Goal: Task Accomplishment & Management: Manage account settings

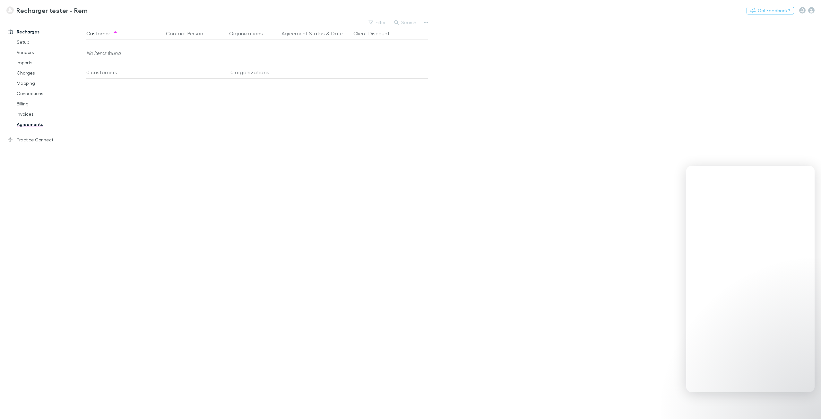
click at [31, 42] on link "Setup" at bounding box center [50, 42] width 80 height 10
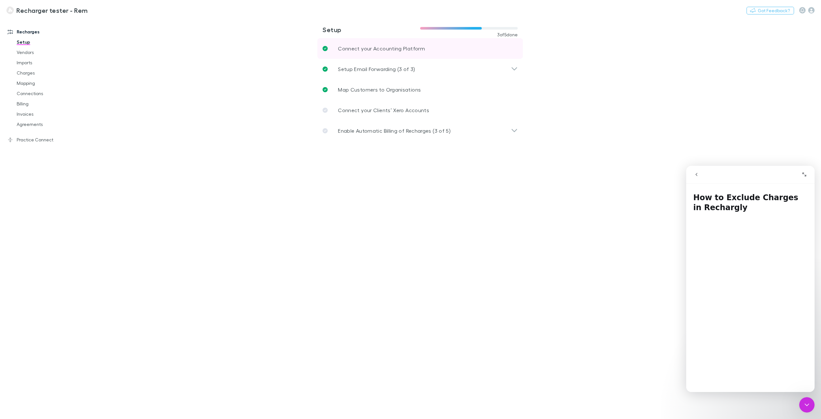
click at [403, 45] on p "Connect your Accounting Platform" at bounding box center [381, 49] width 87 height 8
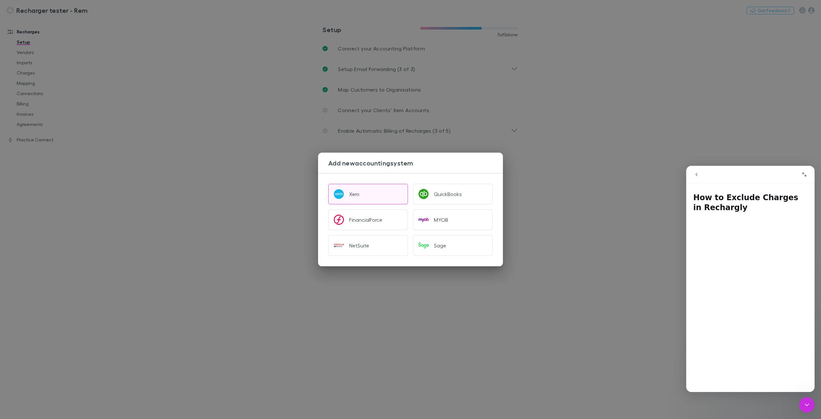
click at [360, 198] on button "Xero" at bounding box center [368, 194] width 80 height 21
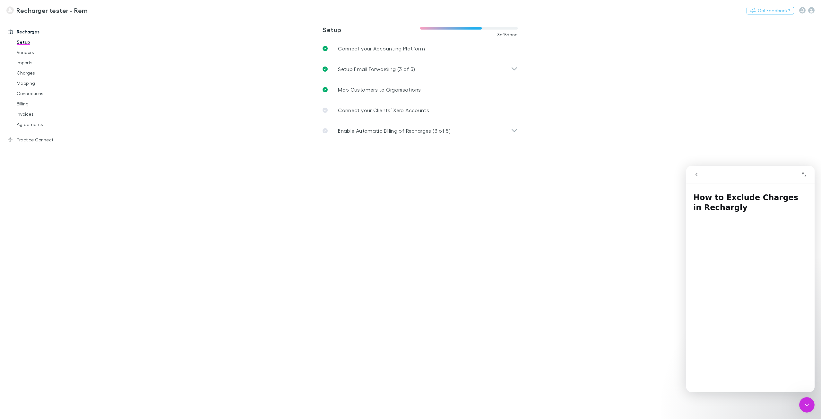
click at [699, 173] on button "go back" at bounding box center [696, 174] width 12 height 12
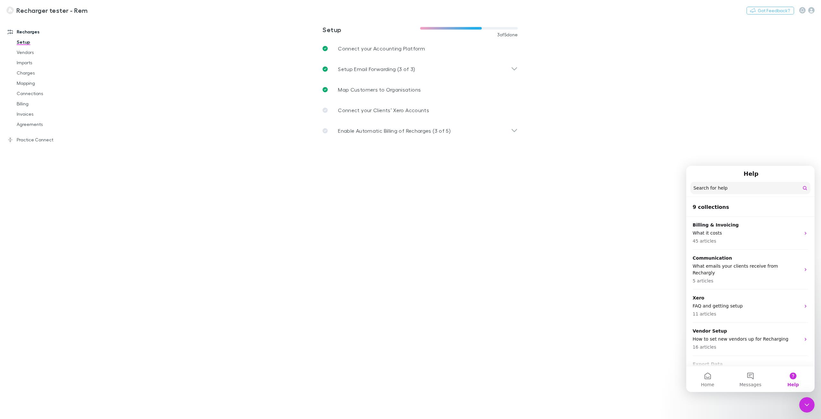
click at [805, 404] on icon "Close Intercom Messenger" at bounding box center [807, 404] width 4 height 3
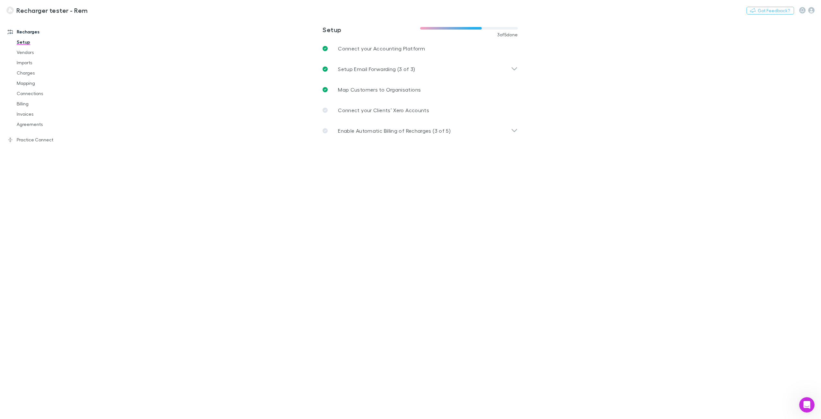
click at [374, 352] on main "**********" at bounding box center [453, 218] width 735 height 401
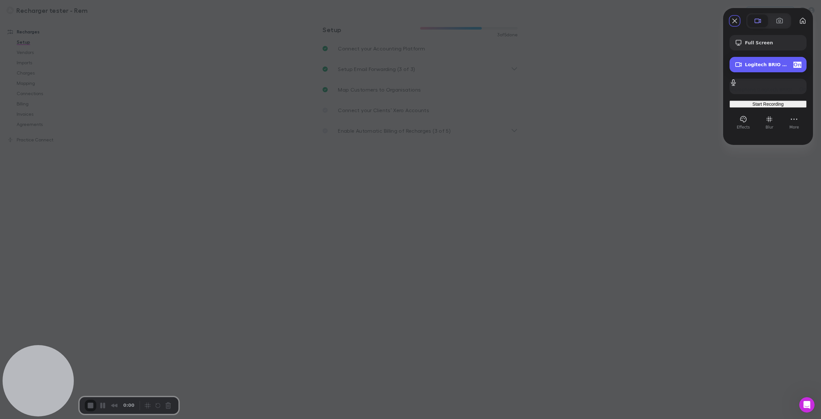
click at [798, 66] on span "On" at bounding box center [797, 65] width 8 height 6
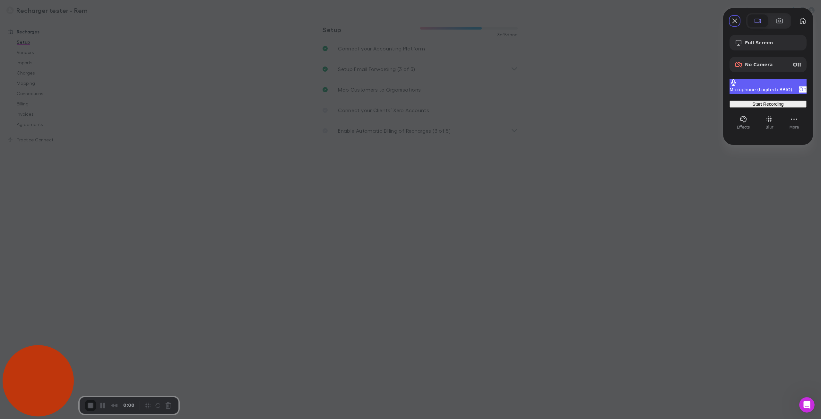
click at [799, 87] on span "On" at bounding box center [802, 89] width 7 height 6
click at [759, 45] on span "Full Screen" at bounding box center [773, 42] width 56 height 5
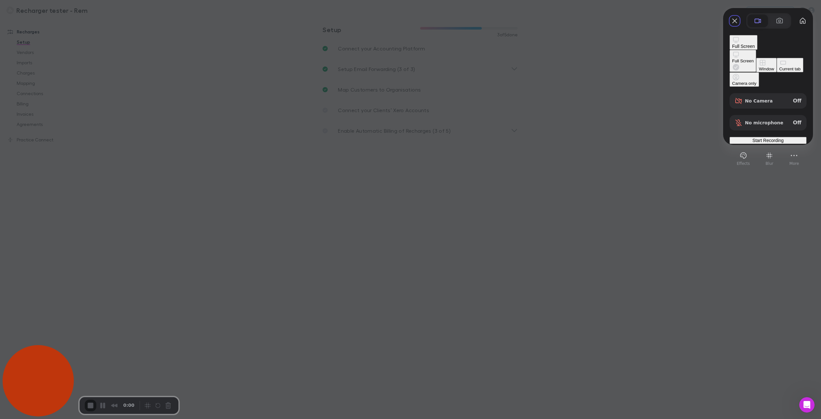
click at [779, 71] on div "Current tab" at bounding box center [790, 68] width 22 height 5
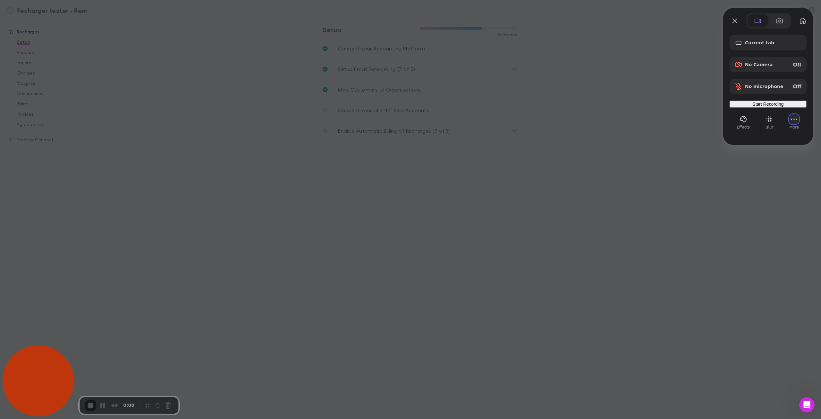
click at [796, 124] on button "More" at bounding box center [794, 119] width 10 height 10
click at [793, 124] on button "More" at bounding box center [794, 119] width 10 height 10
click at [767, 107] on span "Start Recording" at bounding box center [767, 103] width 31 height 5
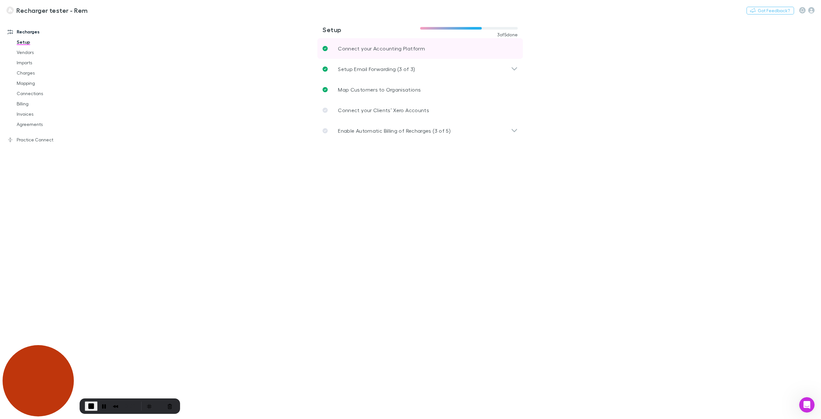
click at [365, 49] on p "Connect your Accounting Platform" at bounding box center [381, 49] width 87 height 8
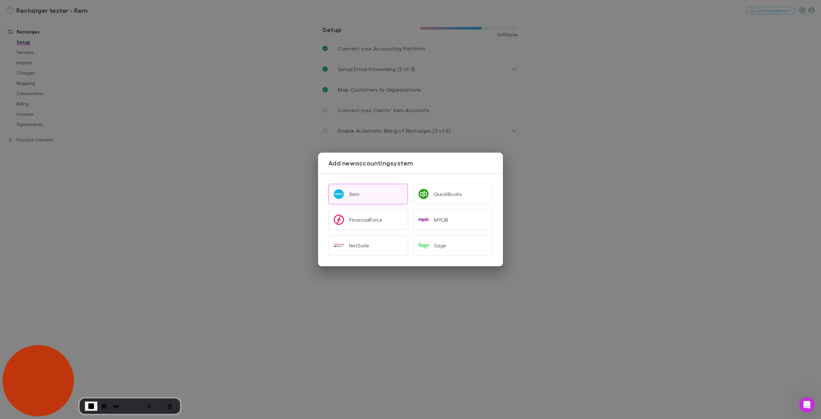
click at [353, 195] on div "Xero" at bounding box center [354, 194] width 10 height 6
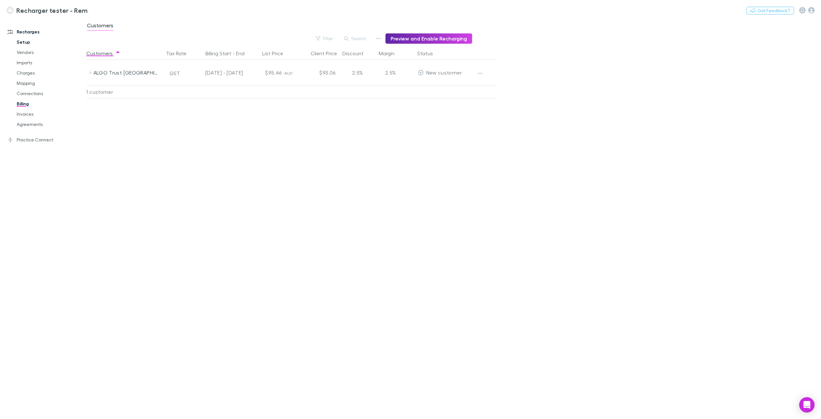
click at [23, 41] on link "Setup" at bounding box center [50, 42] width 80 height 10
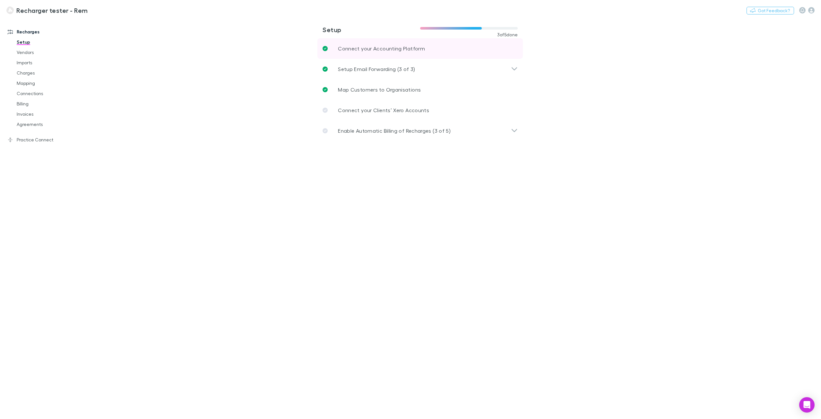
click at [399, 46] on p "Connect your Accounting Platform" at bounding box center [381, 49] width 87 height 8
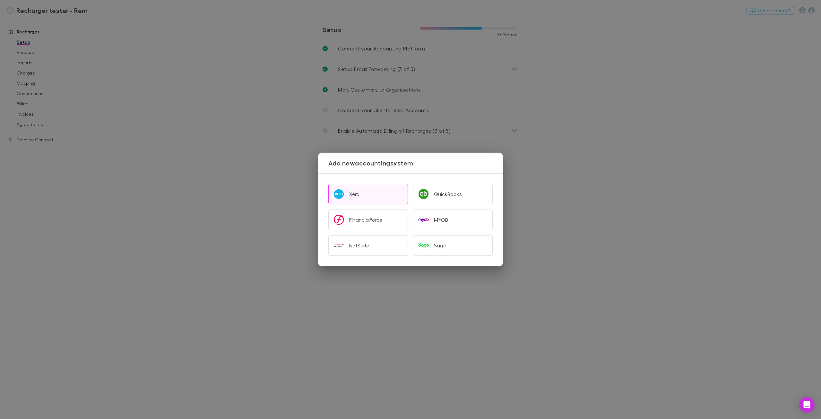
click at [361, 194] on button "Xero" at bounding box center [368, 194] width 80 height 21
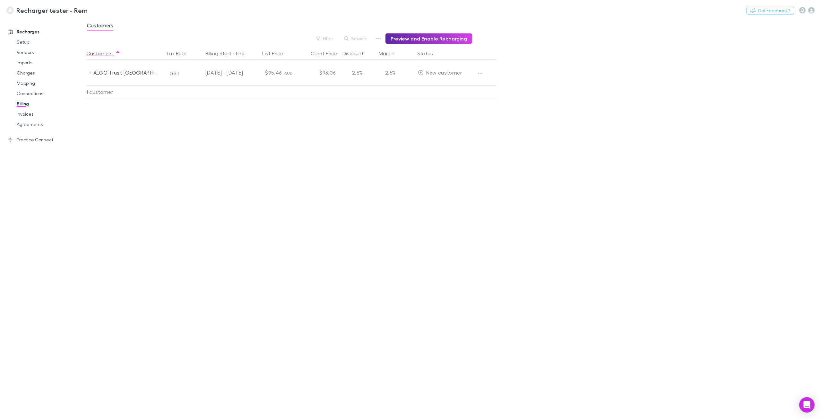
click at [32, 9] on h3 "Recharger tester - Rem" at bounding box center [51, 10] width 71 height 8
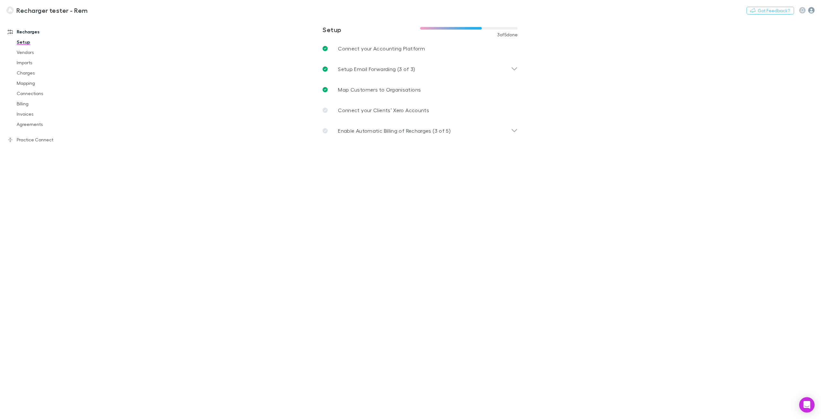
click at [814, 12] on icon "button" at bounding box center [811, 10] width 6 height 6
click at [761, 65] on span "My account" at bounding box center [770, 66] width 78 height 8
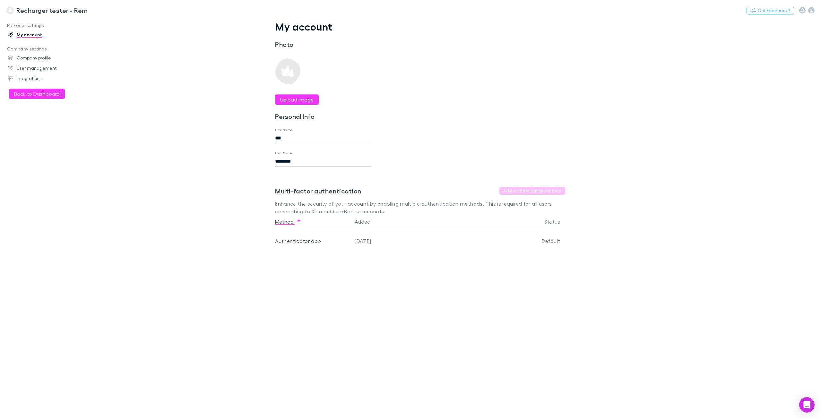
click at [443, 243] on div "[DATE]" at bounding box center [427, 241] width 150 height 26
click at [299, 219] on icon "button" at bounding box center [298, 221] width 3 height 5
click at [445, 153] on div "My account Photo Upload image Personal Info First Name *** Last Name ******** S…" at bounding box center [420, 142] width 321 height 243
click at [812, 13] on icon "button" at bounding box center [811, 10] width 6 height 6
click at [757, 117] on span "Company profile" at bounding box center [770, 117] width 78 height 8
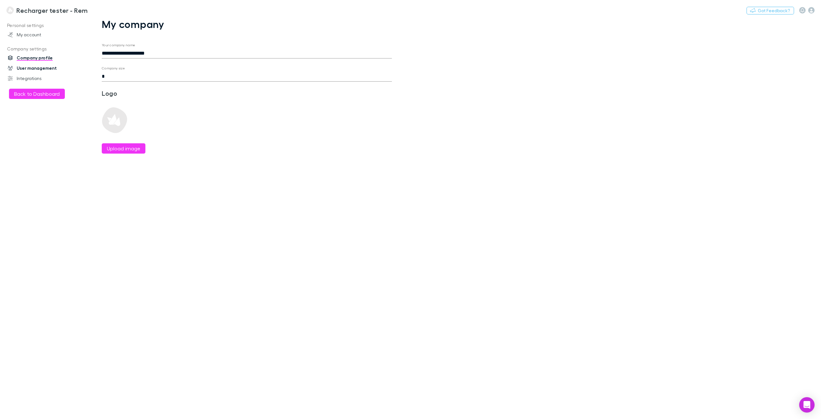
click at [43, 70] on link "User management" at bounding box center [45, 68] width 89 height 10
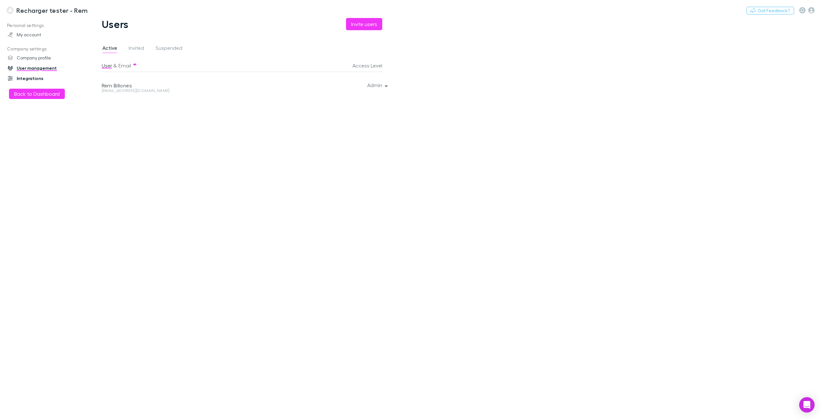
click at [25, 79] on link "Integrations" at bounding box center [45, 78] width 89 height 10
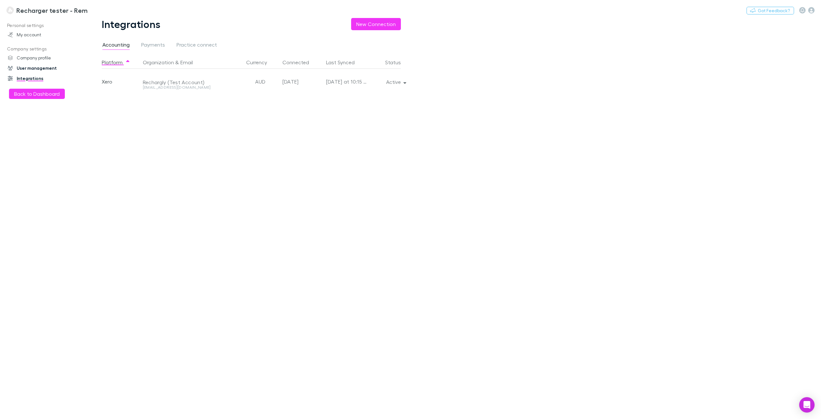
click at [42, 71] on link "User management" at bounding box center [45, 68] width 89 height 10
click at [811, 8] on icon "button" at bounding box center [811, 10] width 6 height 6
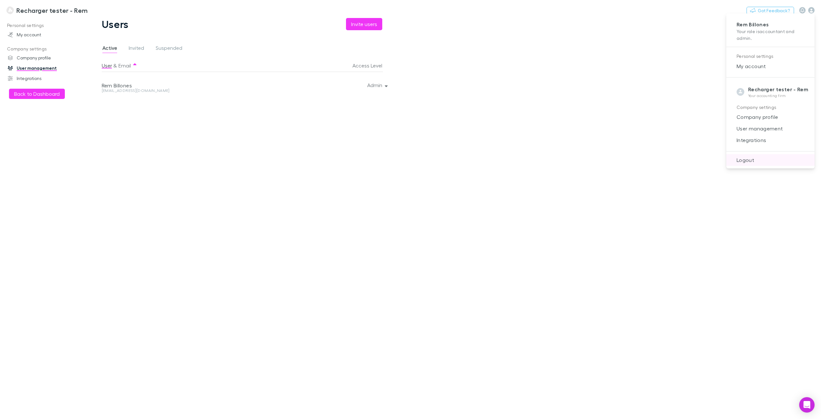
click at [746, 161] on span "Logout" at bounding box center [770, 160] width 78 height 8
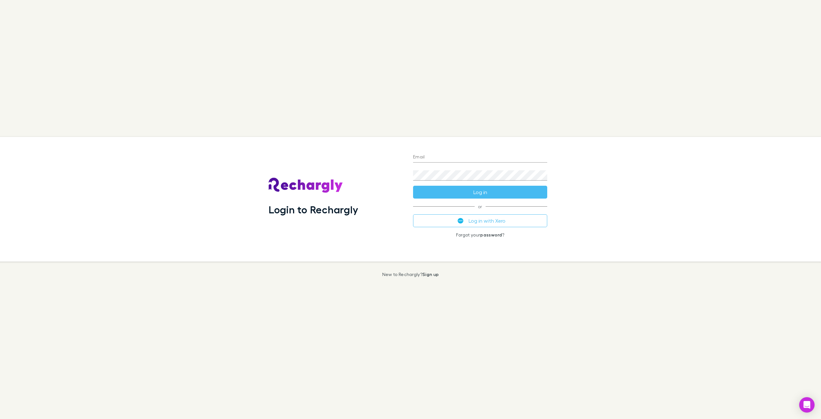
click at [566, 97] on div "Login to Rechargly Email Password Log in or Log in with Xero Forgot your passwo…" at bounding box center [410, 209] width 821 height 419
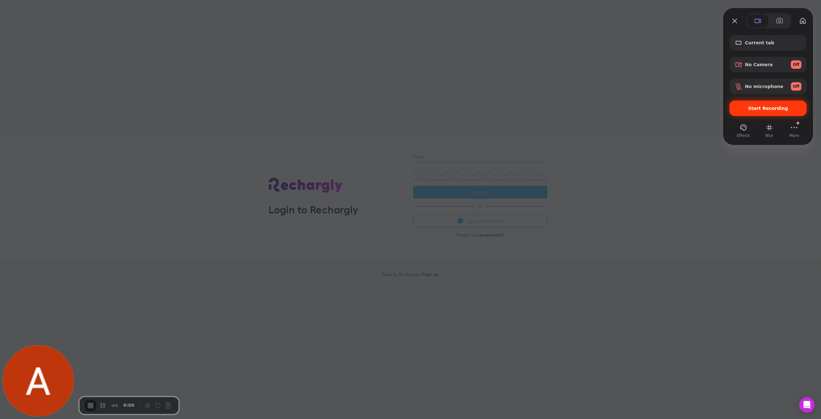
click at [777, 112] on div "Start Recording" at bounding box center [768, 107] width 77 height 15
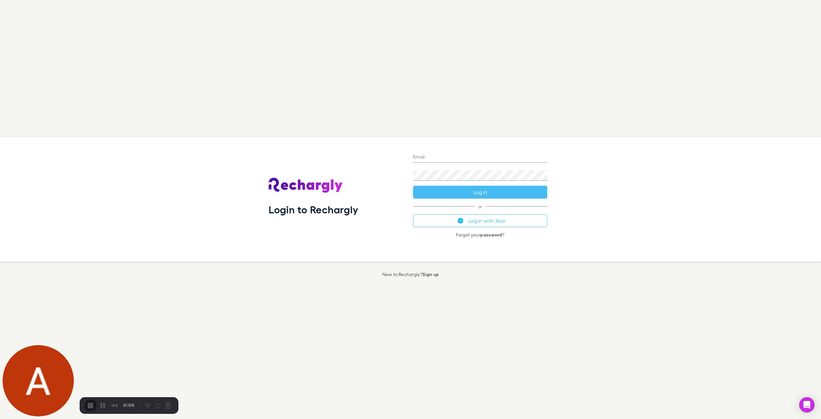
click at [455, 222] on button "Log in with Xero" at bounding box center [480, 220] width 134 height 13
